Goal: Task Accomplishment & Management: Manage account settings

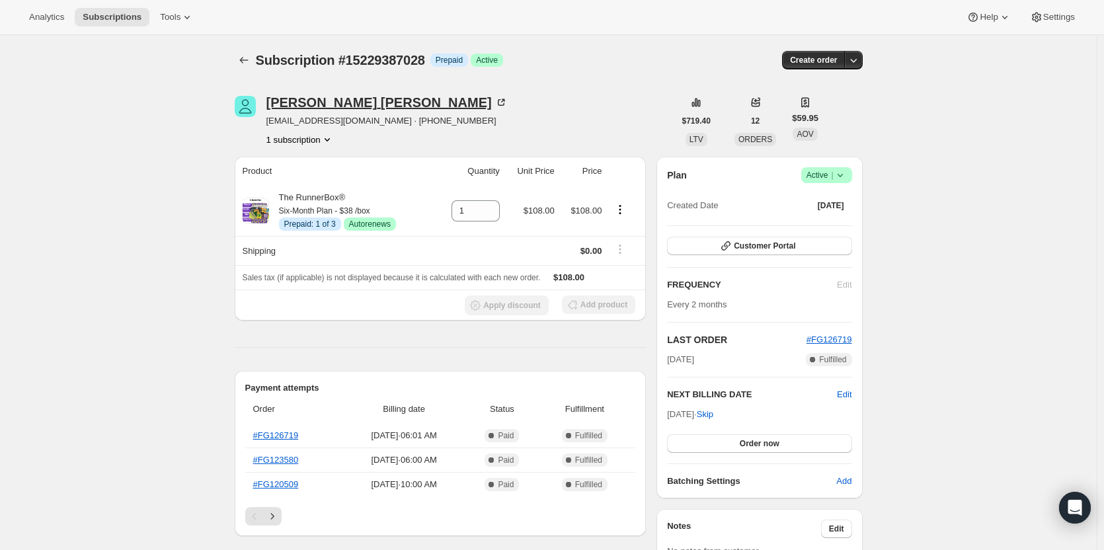
click at [313, 97] on div "[PERSON_NAME]" at bounding box center [386, 102] width 241 height 13
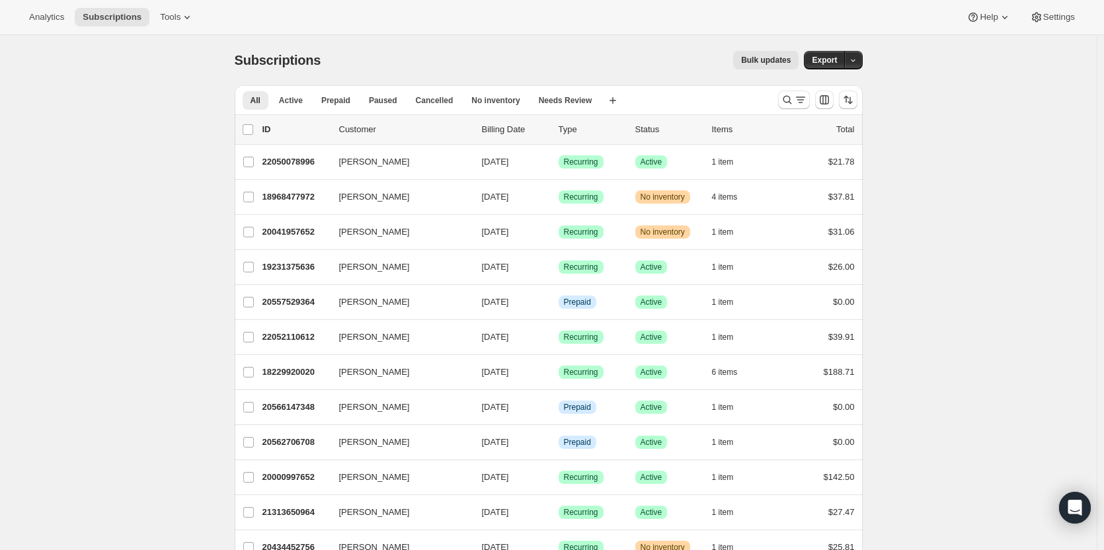
click at [501, 111] on div "All Active Prepaid Paused Cancelled No inventory Needs Review More views All Ac…" at bounding box center [501, 99] width 533 height 29
click at [489, 101] on span "No inventory" at bounding box center [495, 100] width 48 height 11
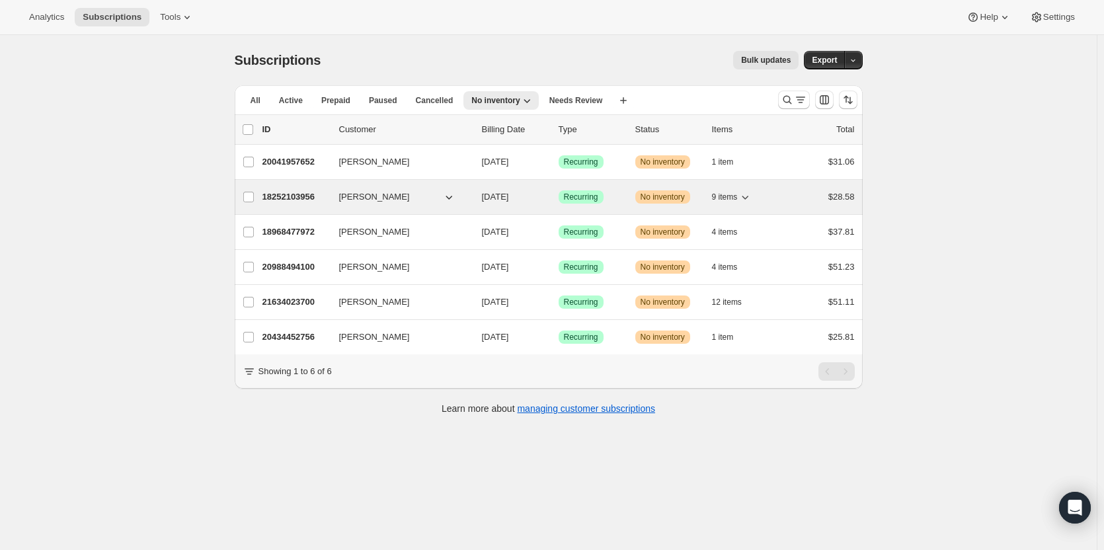
click at [640, 201] on span "Warning No inventory" at bounding box center [662, 196] width 55 height 13
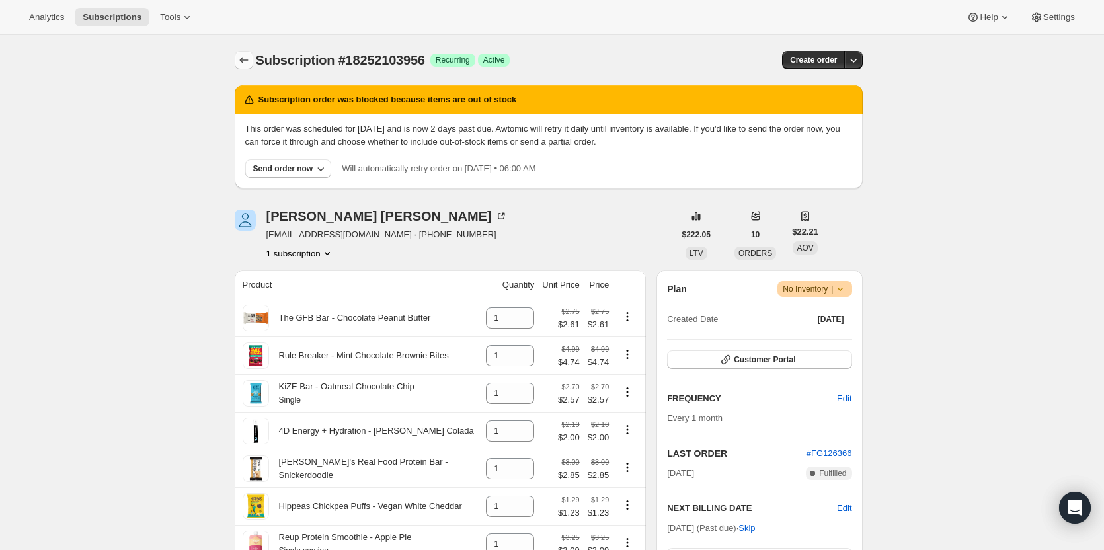
click at [249, 59] on icon "Subscriptions" at bounding box center [243, 60] width 13 height 13
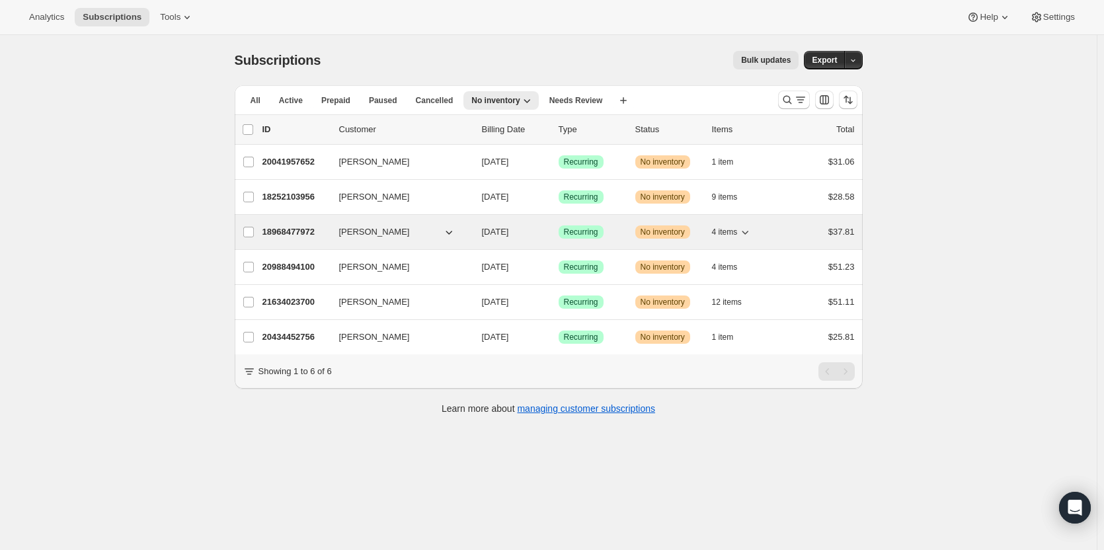
click at [547, 237] on p "[DATE]" at bounding box center [515, 231] width 66 height 13
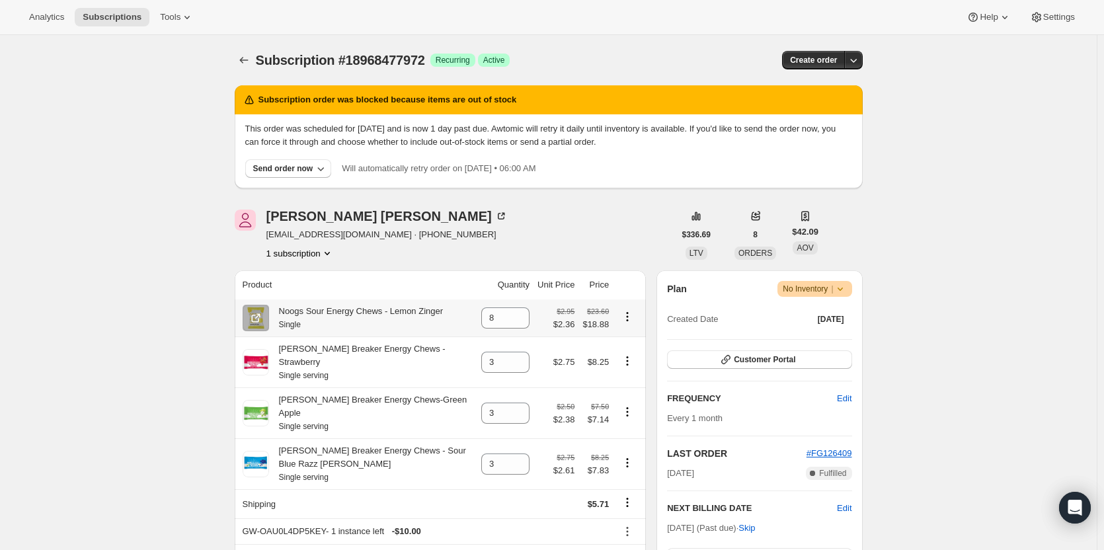
scroll to position [7, 0]
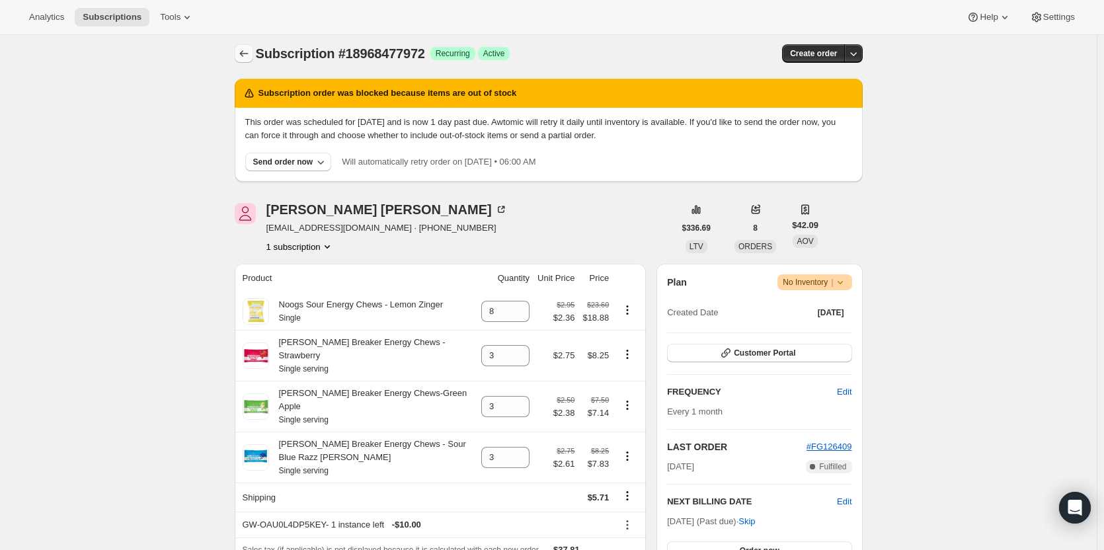
click at [253, 54] on button "Subscriptions" at bounding box center [244, 53] width 19 height 19
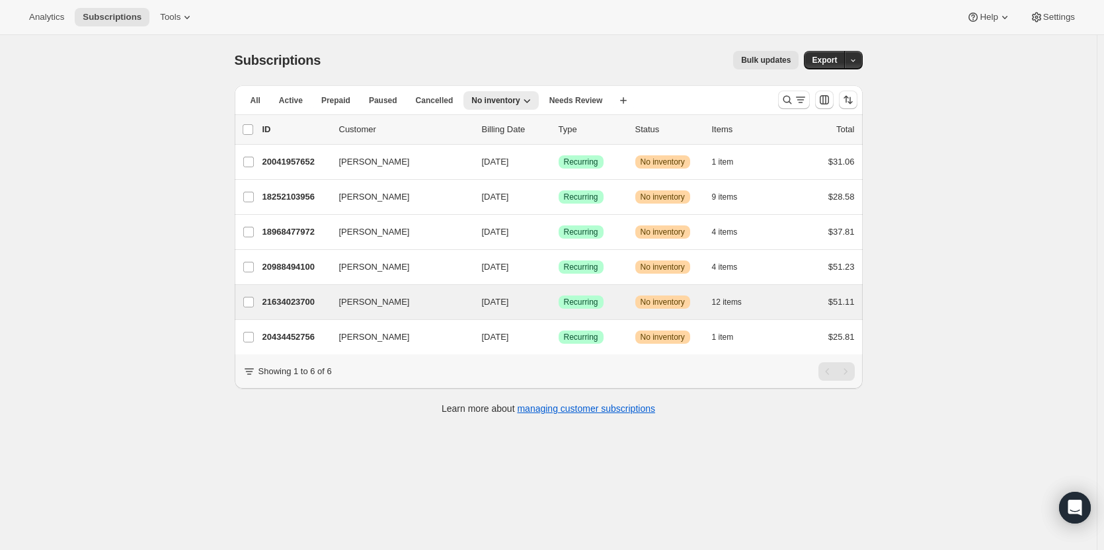
drag, startPoint x: 623, startPoint y: 297, endPoint x: 633, endPoint y: 315, distance: 21.3
click at [633, 315] on div "[PERSON_NAME] 21634023700 [PERSON_NAME] [DATE] Success Recurring Warning No inv…" at bounding box center [549, 302] width 628 height 34
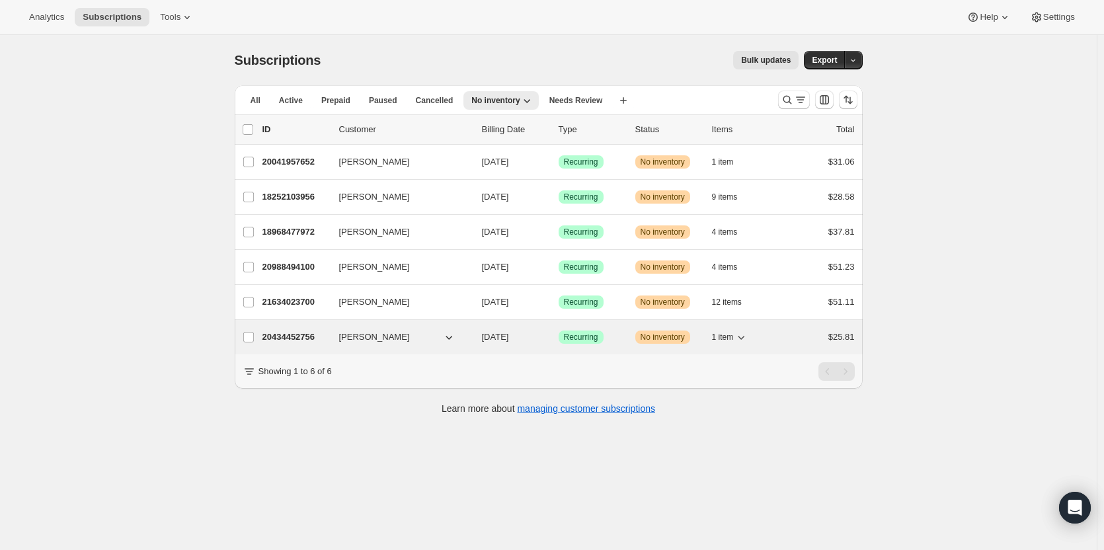
click at [614, 335] on div "Success Recurring" at bounding box center [592, 337] width 66 height 13
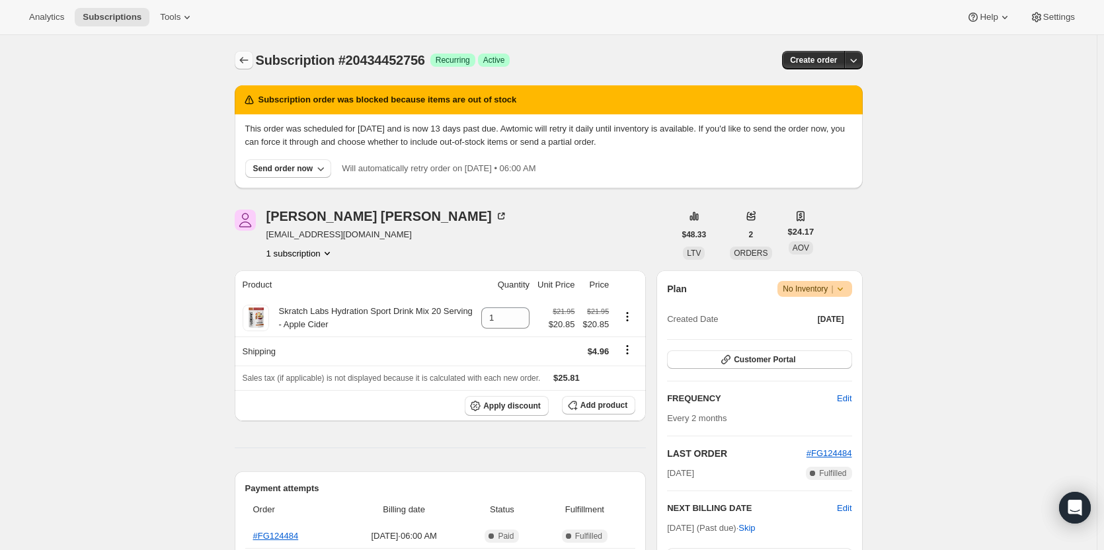
click at [251, 64] on icon "Subscriptions" at bounding box center [243, 60] width 13 height 13
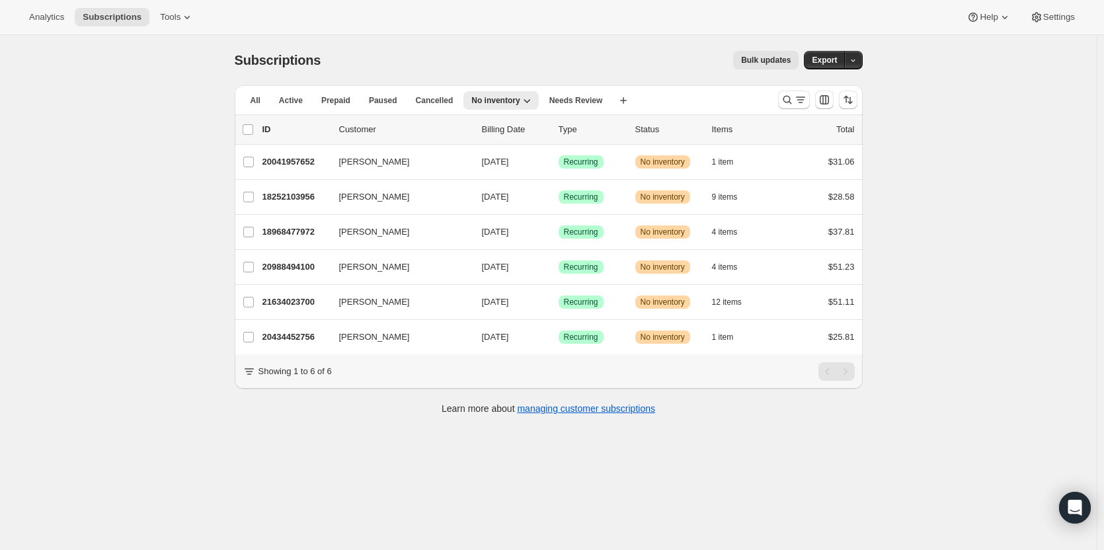
click at [265, 105] on button "All" at bounding box center [256, 100] width 26 height 19
click at [281, 99] on span "Active" at bounding box center [291, 100] width 24 height 11
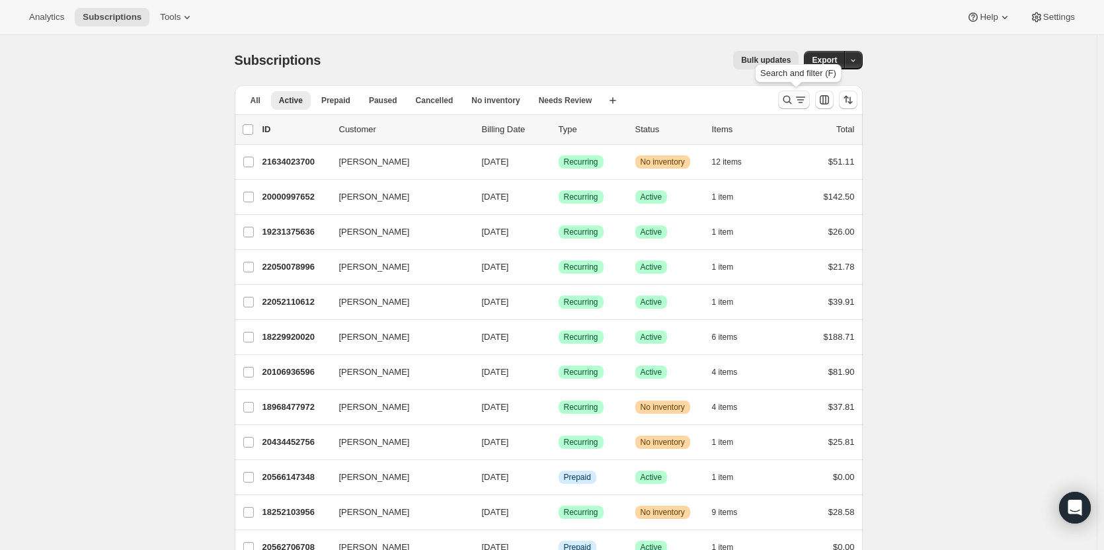
click at [792, 93] on button "Search and filter results" at bounding box center [794, 100] width 32 height 19
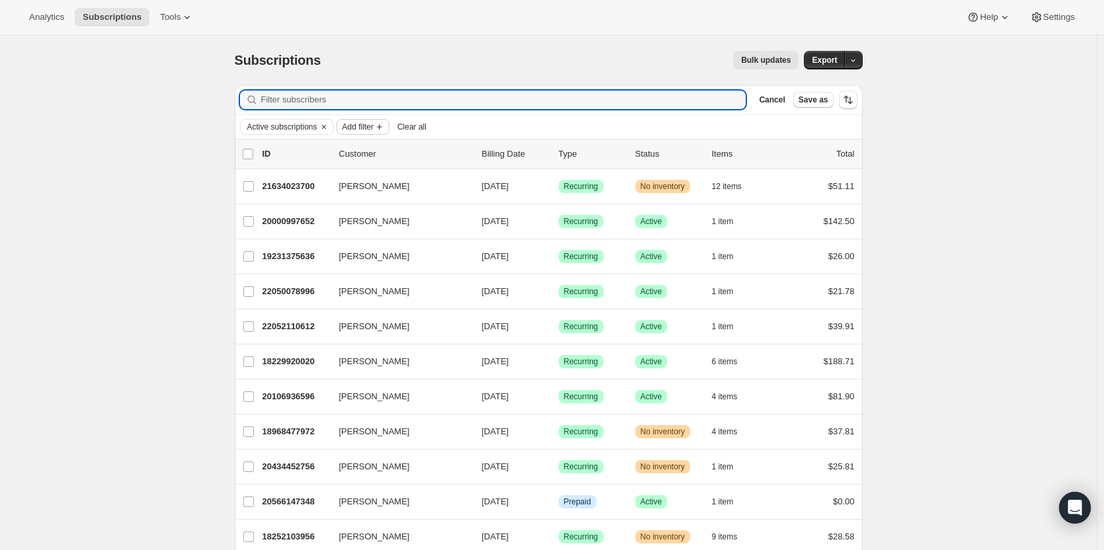
click at [354, 134] on button "Add filter" at bounding box center [363, 127] width 53 height 16
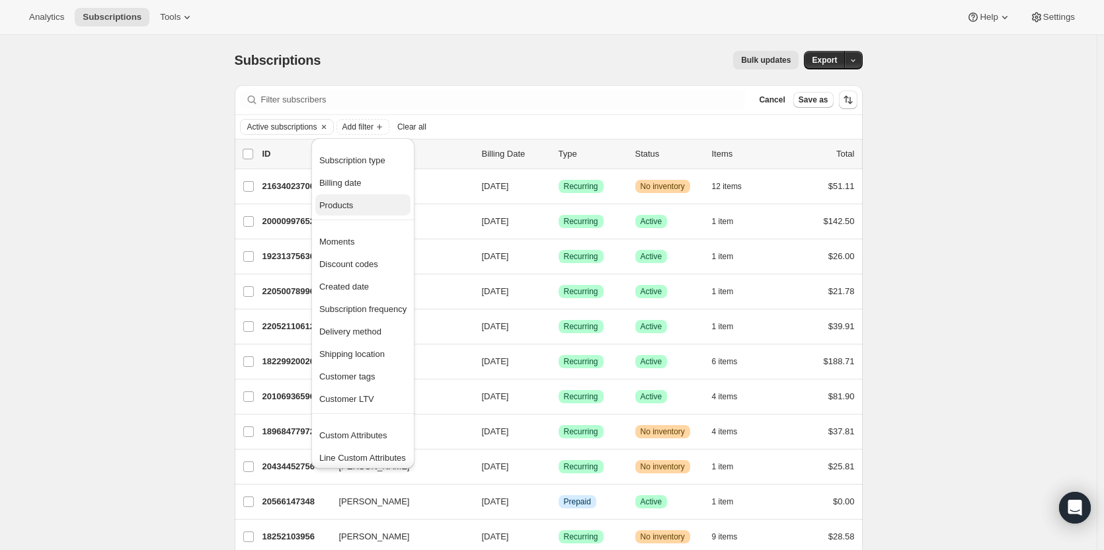
click at [348, 198] on button "Products" at bounding box center [362, 204] width 95 height 21
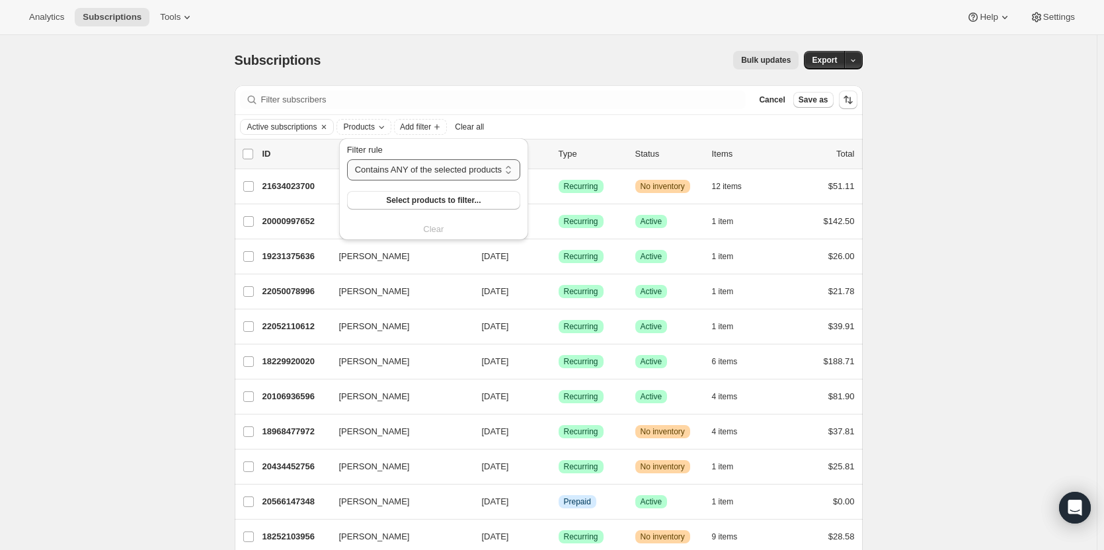
click at [409, 169] on select "Contains ANY of the selected products Contains ALL of the selected products Con…" at bounding box center [433, 169] width 173 height 21
click at [347, 159] on select "Contains ANY of the selected products Contains ALL of the selected products Con…" at bounding box center [433, 169] width 173 height 21
click at [391, 206] on button "Select products to filter..." at bounding box center [433, 200] width 173 height 19
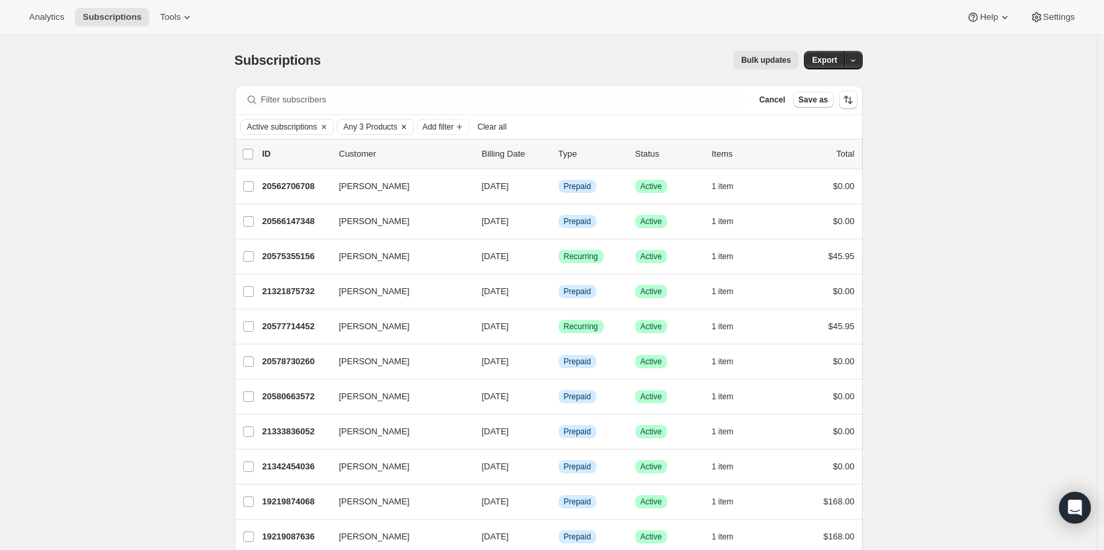
click at [409, 126] on icon "Clear" at bounding box center [404, 127] width 11 height 11
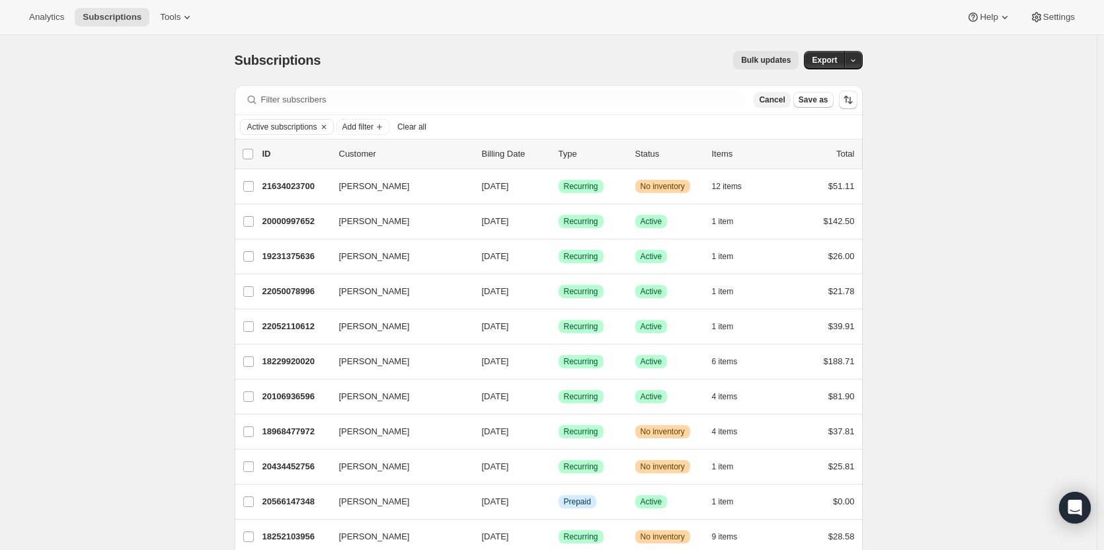
click at [772, 99] on span "Cancel" at bounding box center [772, 100] width 26 height 11
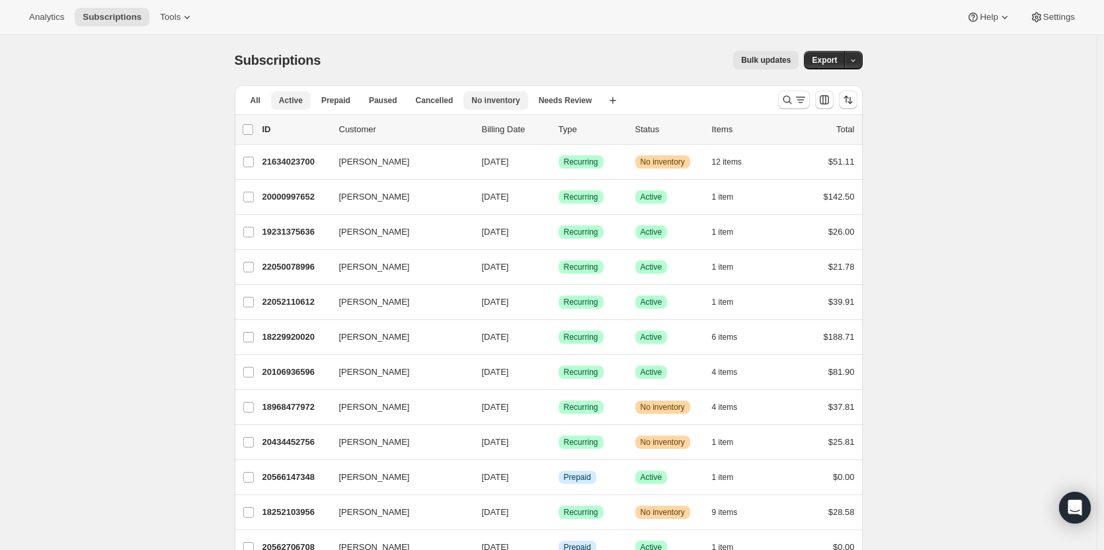
click at [489, 104] on span "No inventory" at bounding box center [495, 100] width 48 height 11
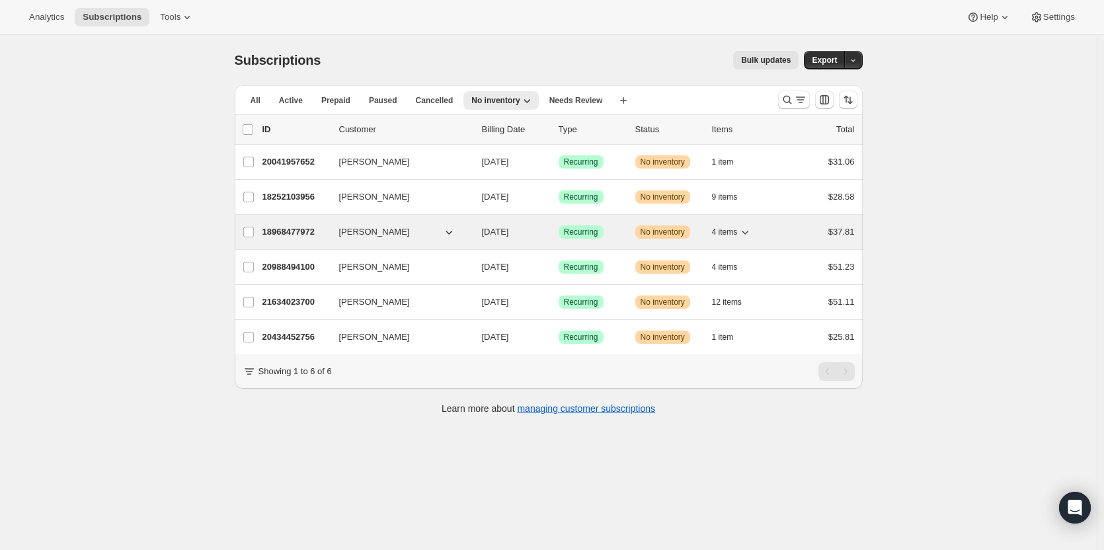
click at [583, 231] on span "Recurring" at bounding box center [581, 232] width 34 height 11
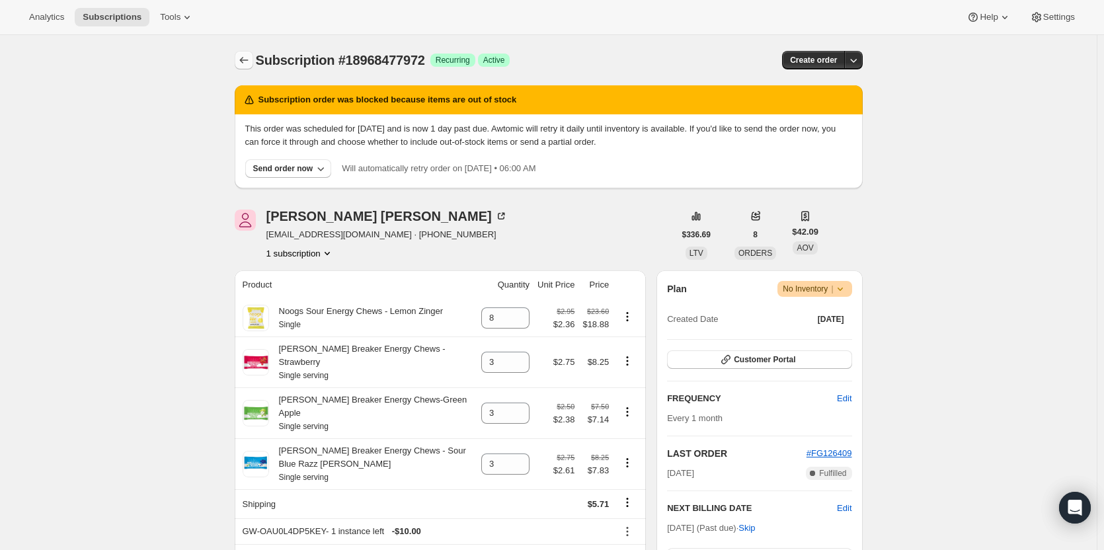
click at [239, 59] on button "Subscriptions" at bounding box center [244, 60] width 19 height 19
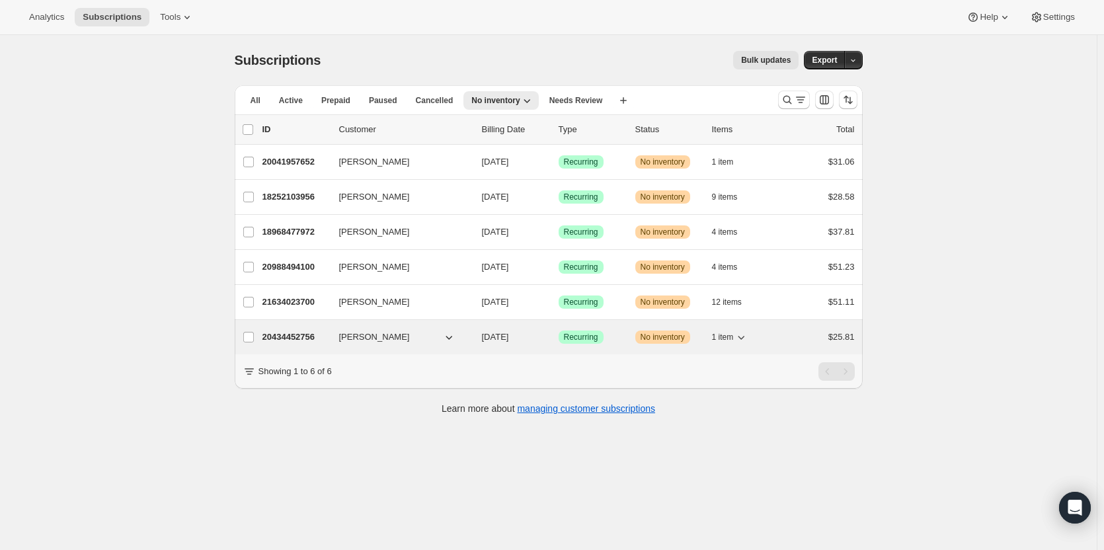
click at [619, 337] on div "Success Recurring" at bounding box center [592, 337] width 66 height 13
